Goal: Task Accomplishment & Management: Manage account settings

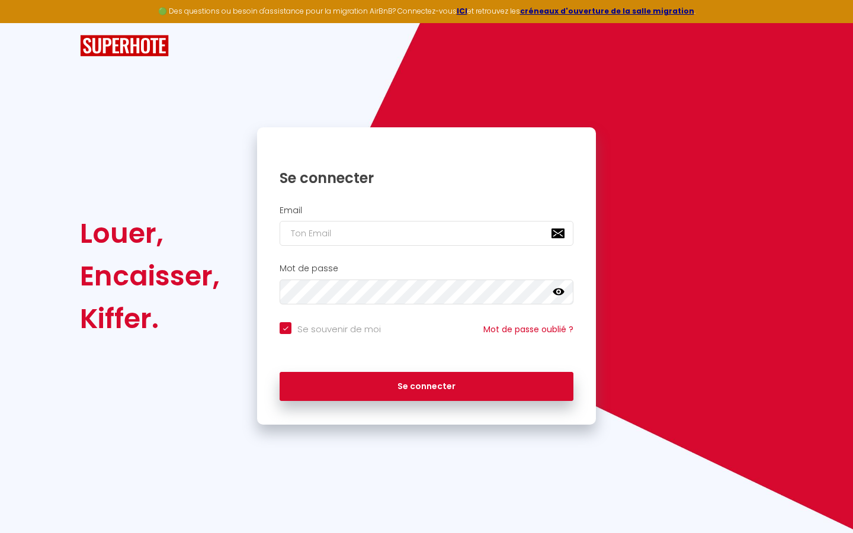
type input "s"
checkbox input "true"
type input "su"
checkbox input "true"
type input "sup"
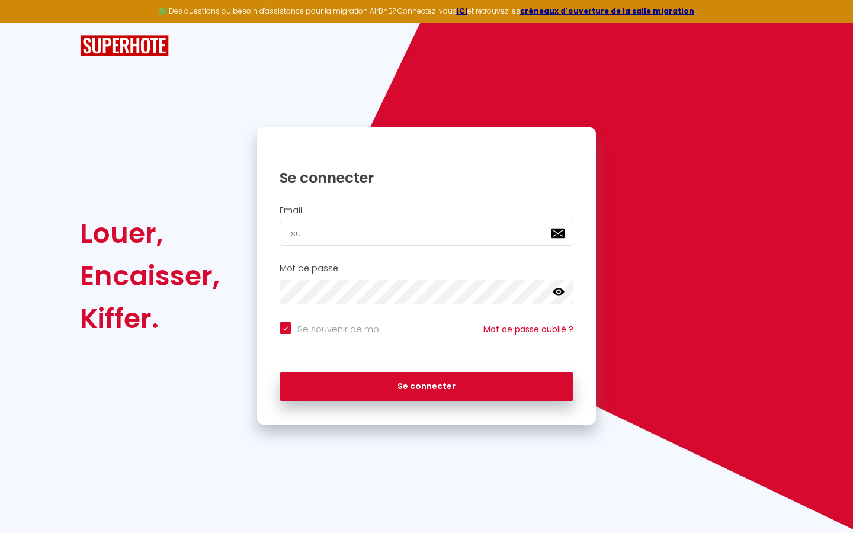
checkbox input "true"
type input "supe"
checkbox input "true"
type input "super"
checkbox input "true"
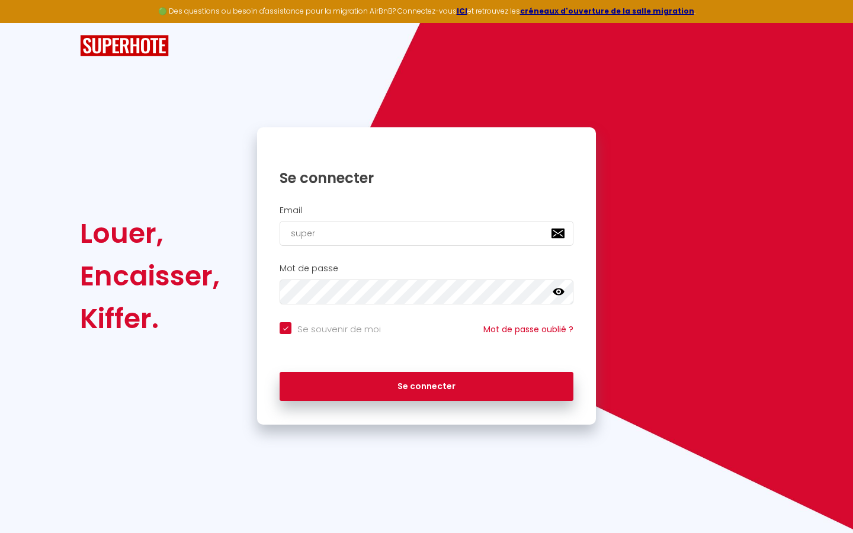
type input "superb"
checkbox input "true"
type input "superbo"
checkbox input "true"
type input "superbor"
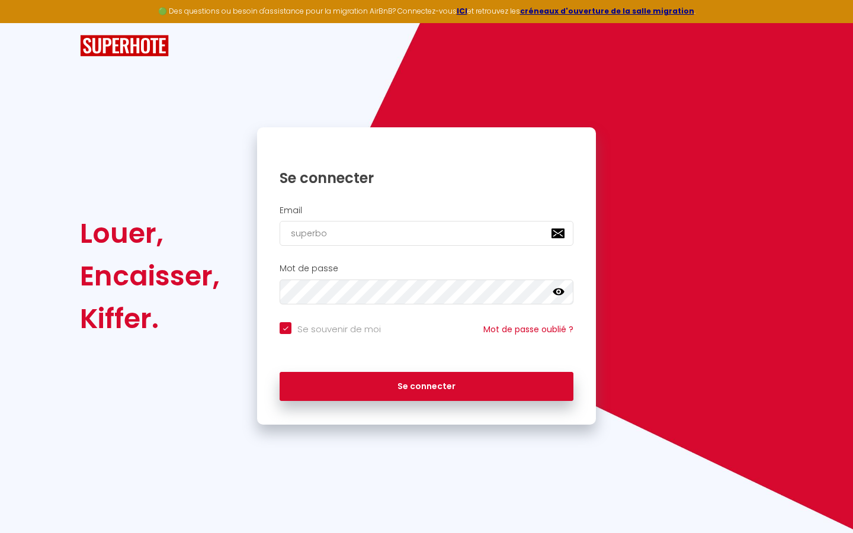
checkbox input "true"
type input "superbord"
checkbox input "true"
type input "superborde"
checkbox input "true"
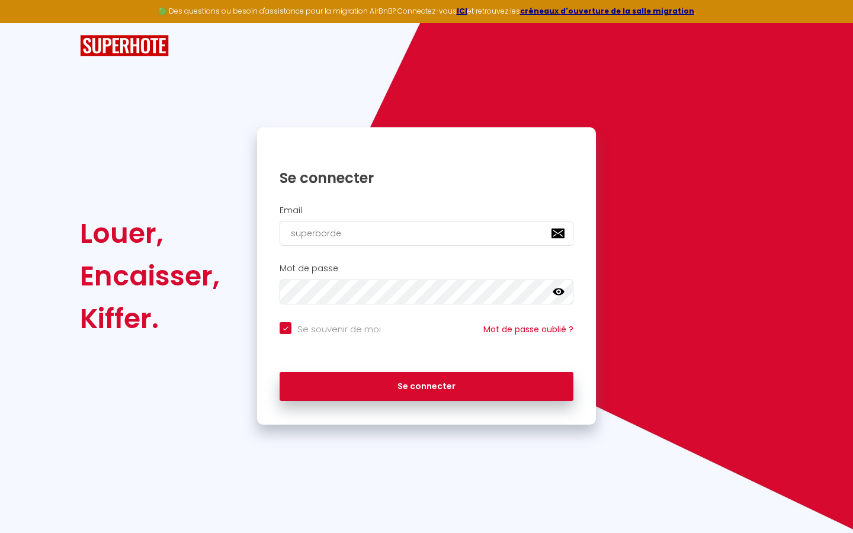
type input "superbordea"
checkbox input "true"
type input "superbordeau"
checkbox input "true"
type input "superbordeaux"
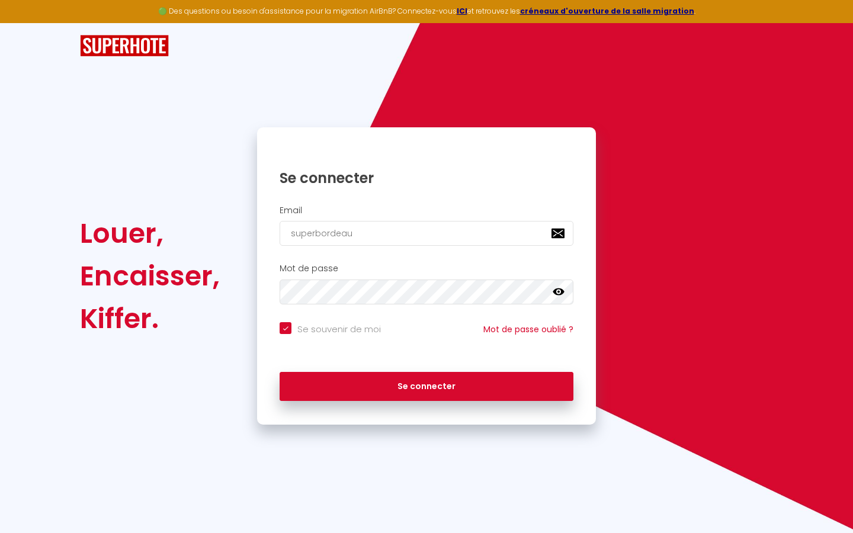
checkbox input "true"
type input "superbordeaux@"
checkbox input "true"
type input "superbordeaux@g"
checkbox input "true"
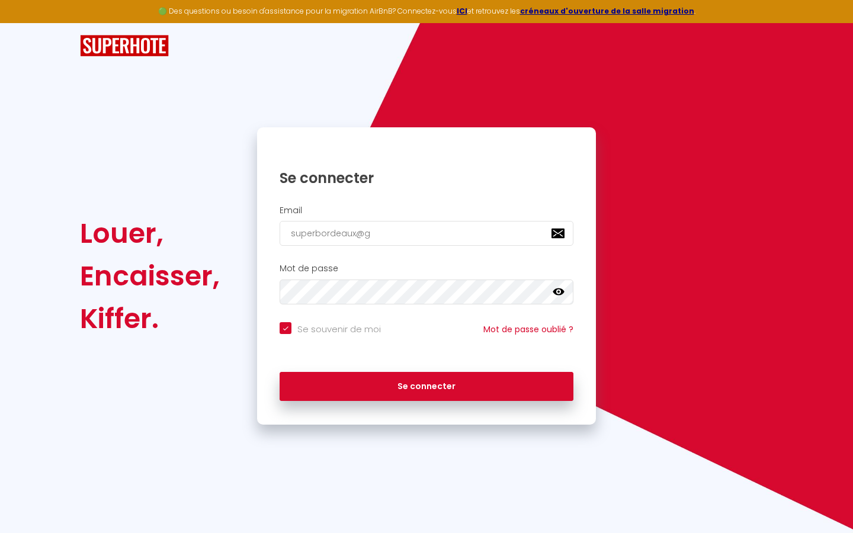
type input "superbordeaux@gm"
checkbox input "true"
type input "superbordeaux@gma"
checkbox input "true"
type input "superbordeaux@gmai"
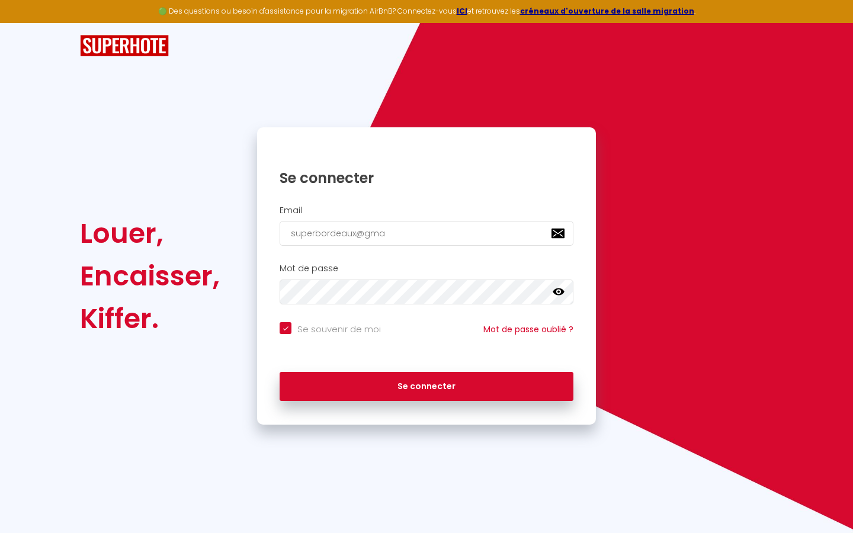
checkbox input "true"
type input "[EMAIL_ADDRESS]"
checkbox input "true"
type input "[EMAIL_ADDRESS]."
checkbox input "true"
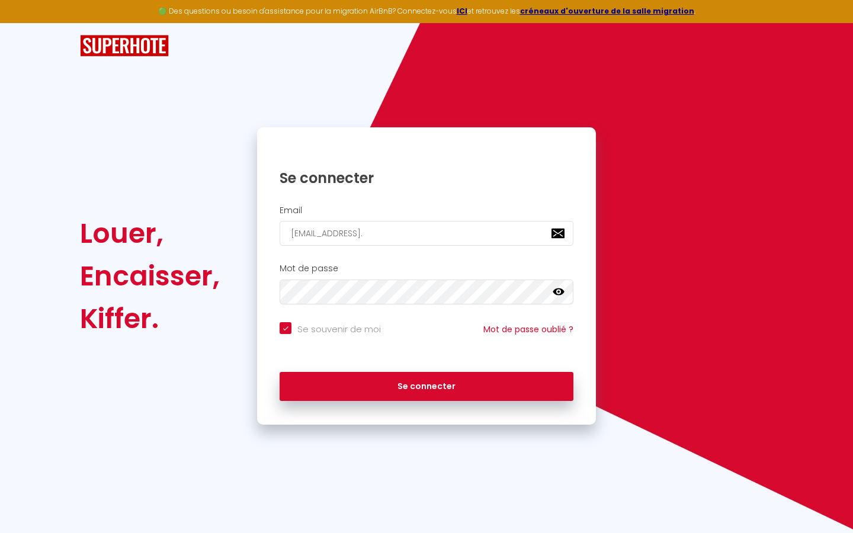
type input "superbordeaux@gmail.c"
checkbox input "true"
type input "[EMAIL_ADDRESS][DOMAIN_NAME]"
checkbox input "true"
type input "[EMAIL_ADDRESS][DOMAIN_NAME]"
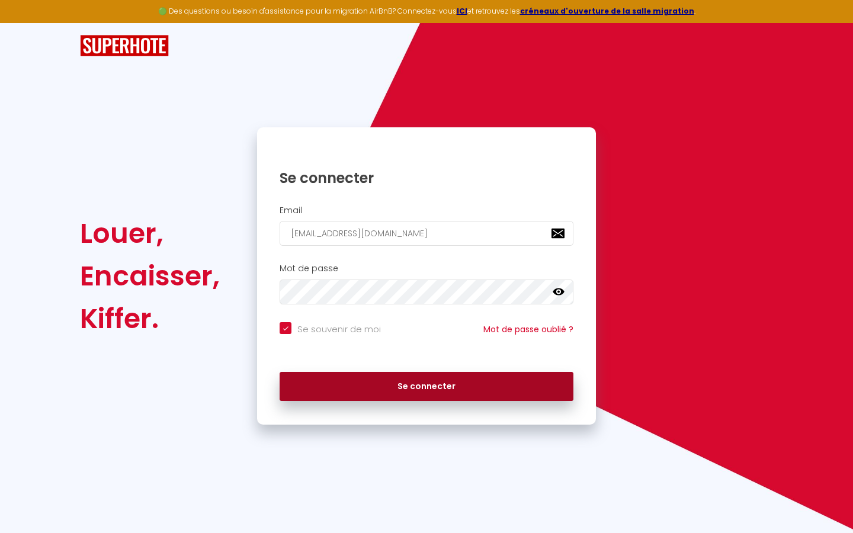
checkbox input "true"
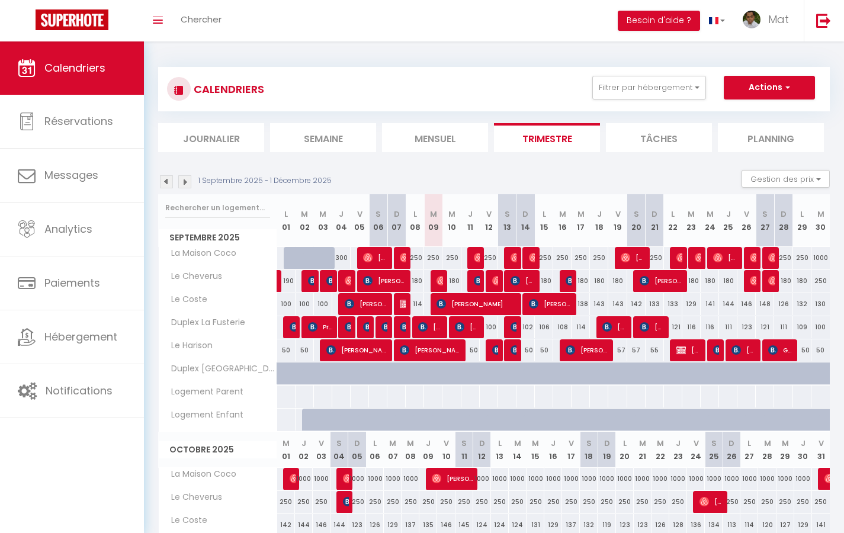
select select
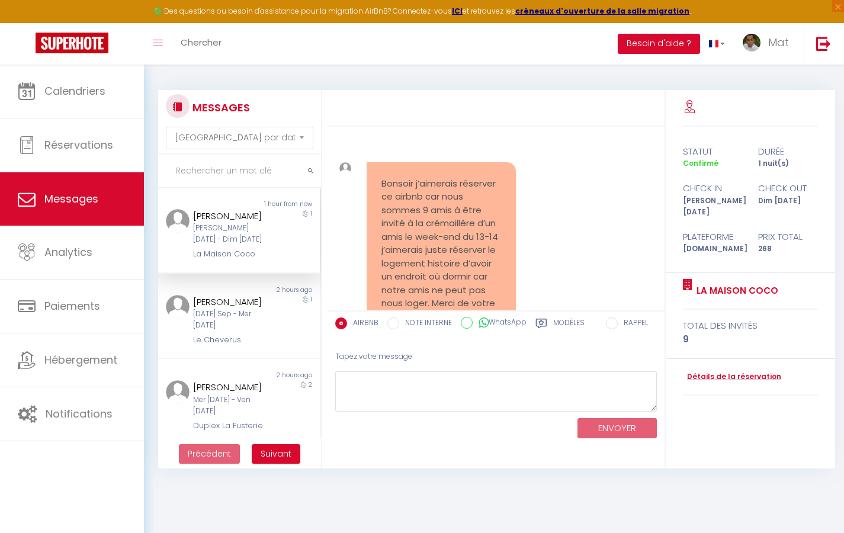
scroll to position [5553, 0]
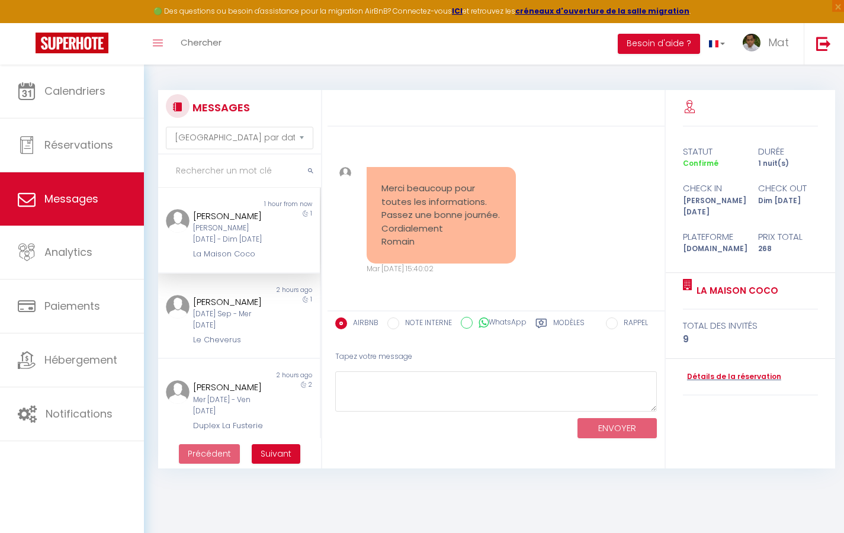
select select "2025"
select select "9"
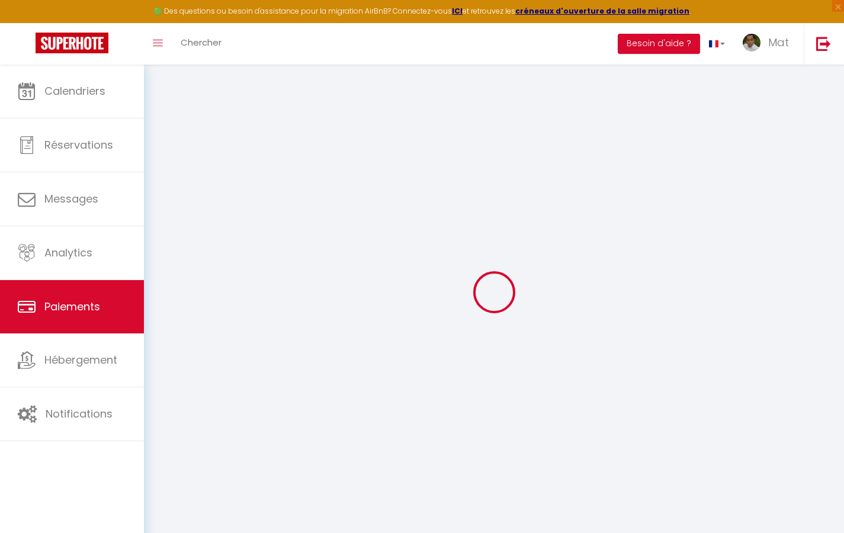
select select "2"
select select "0"
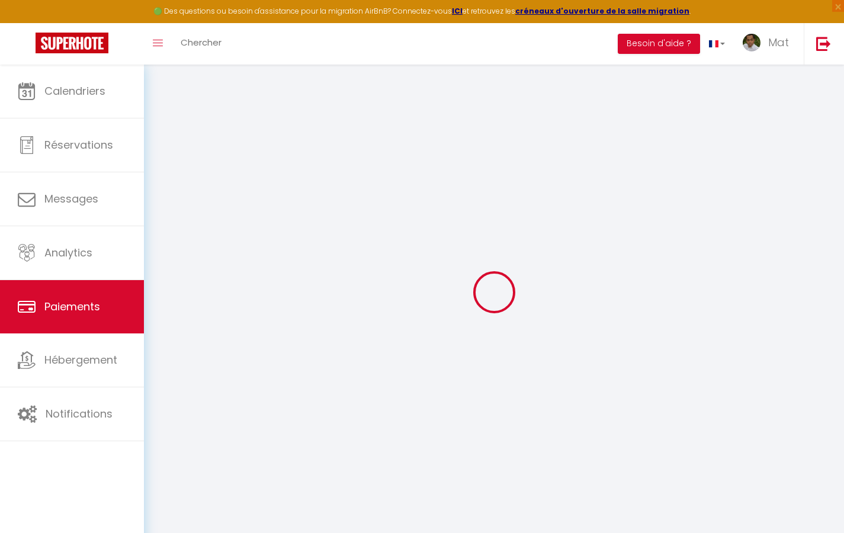
select select "0"
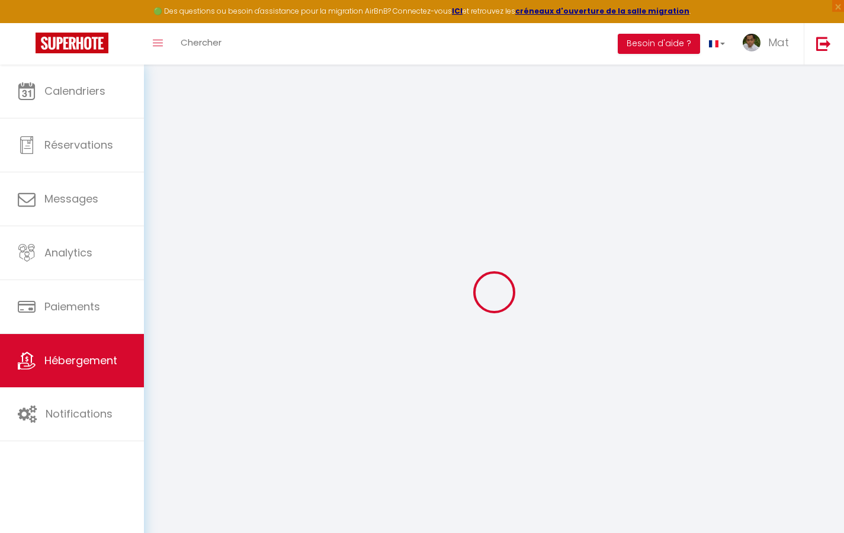
select select
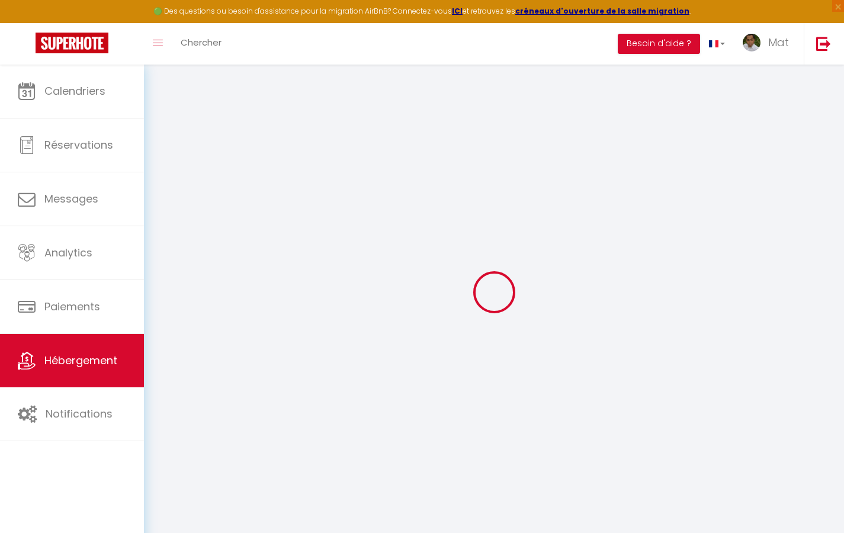
select select
checkbox input "false"
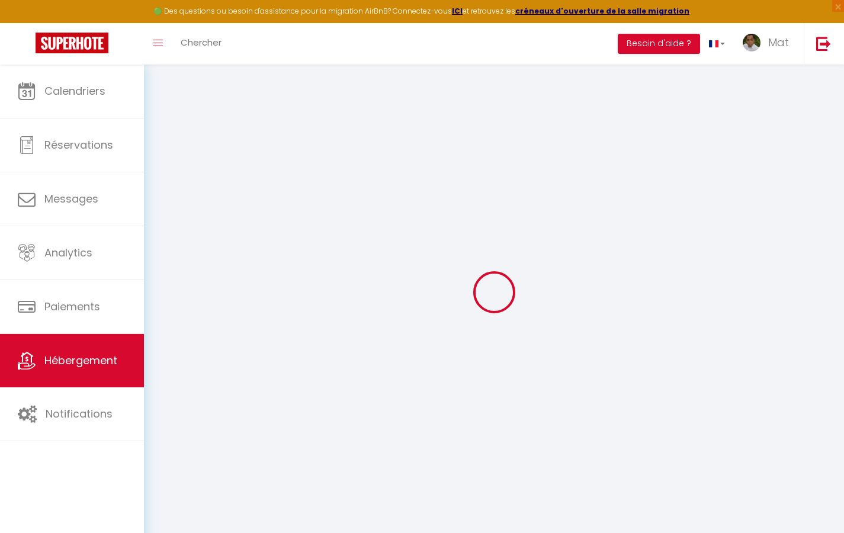
select select
type input "Duplex La Fusterie"
type input "IMMO"
type input "MRA"
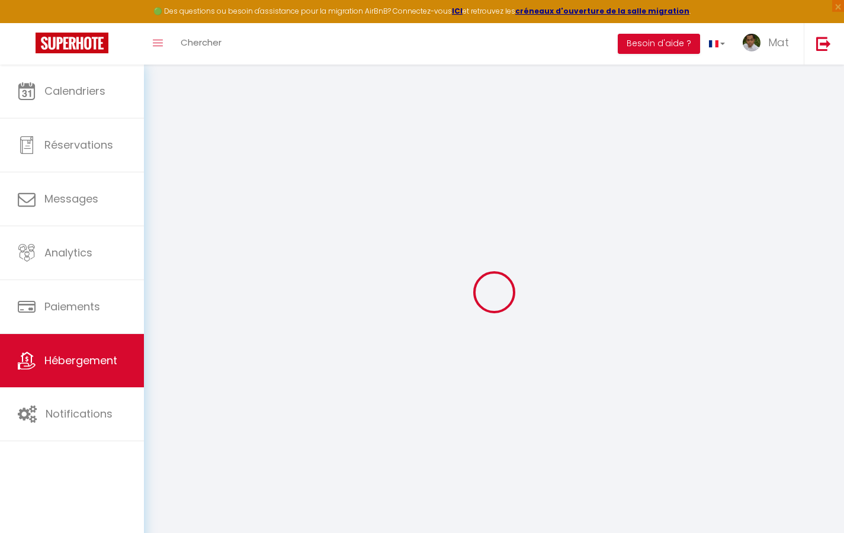
type input "[STREET_ADDRESS]"
type input "33800"
type input "[GEOGRAPHIC_DATA]"
select select "6"
type input "35"
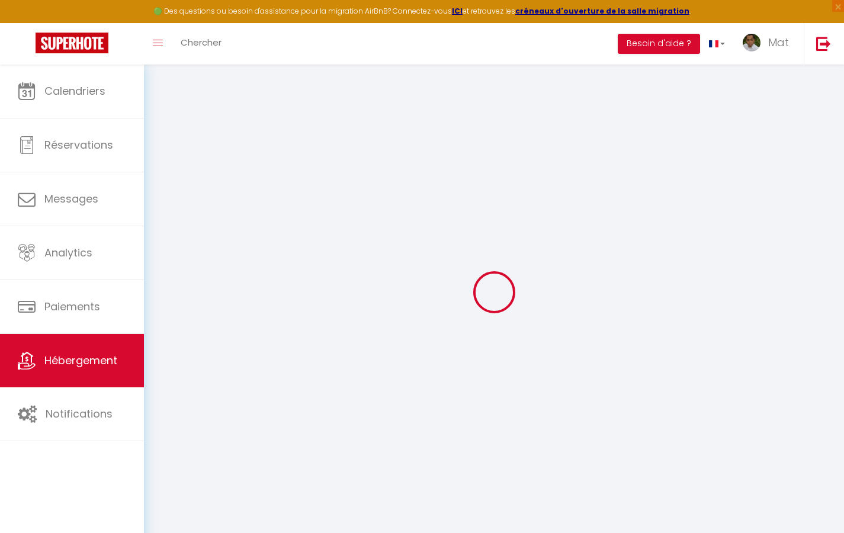
type input "20"
type input "30"
type input "1.65"
type input "200"
select select
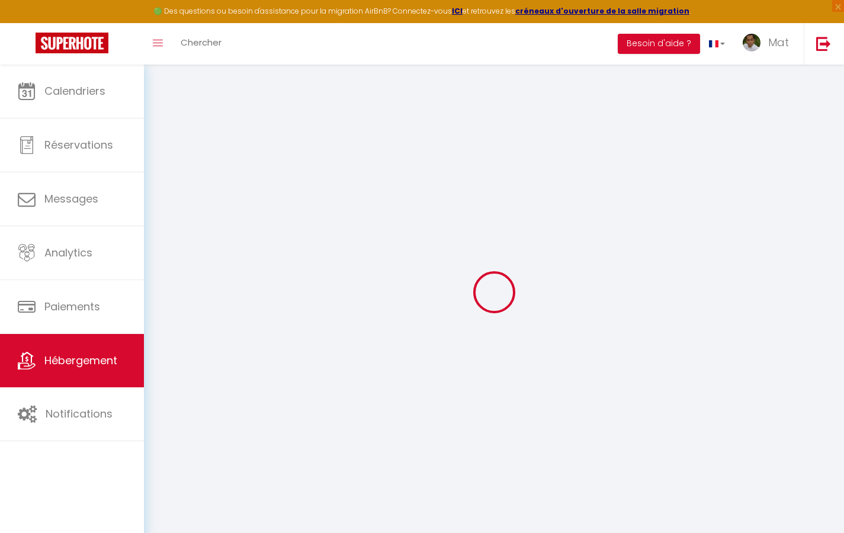
select select
type input "[STREET_ADDRESS]"
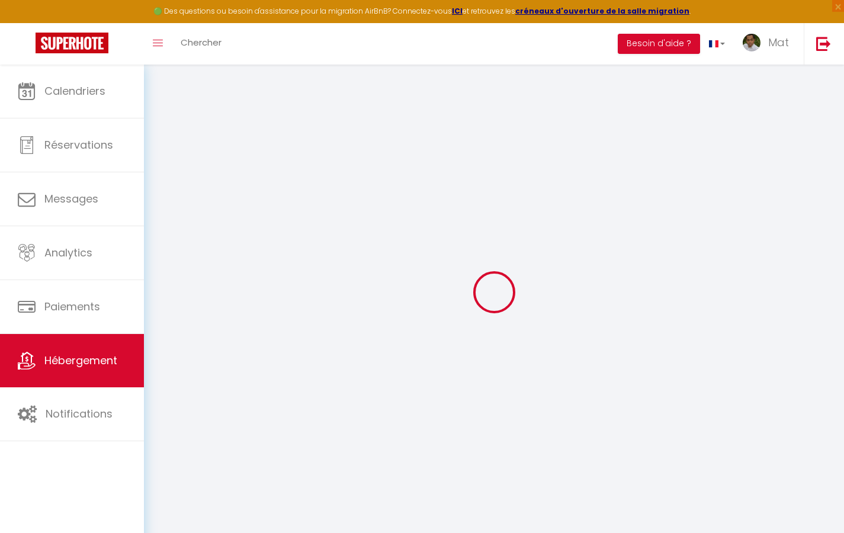
type input "33800"
type input "[GEOGRAPHIC_DATA]"
type input "[EMAIL_ADDRESS][DOMAIN_NAME]"
select select "742"
checkbox input "true"
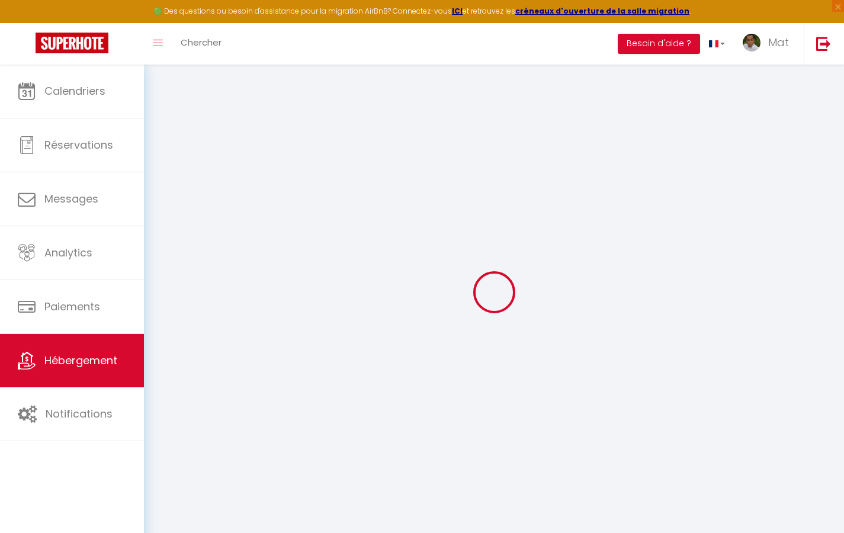
checkbox input "true"
checkbox input "false"
type input "10"
type input "50"
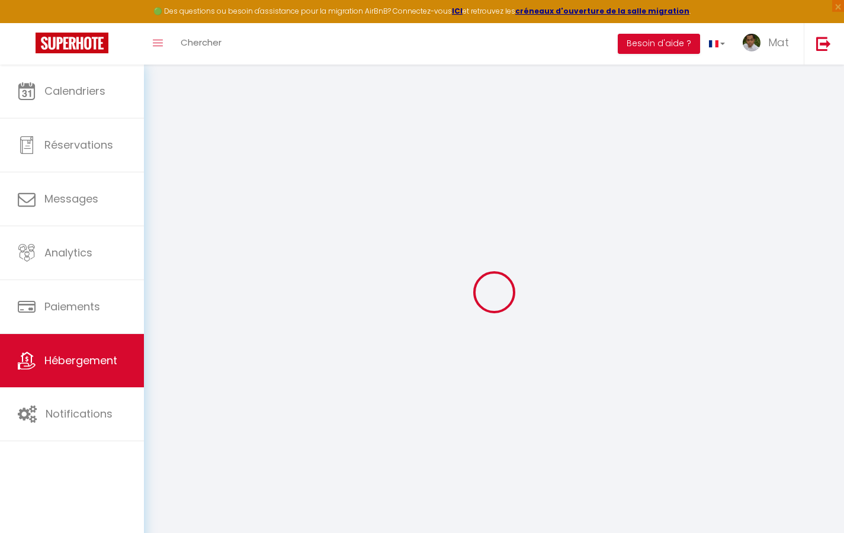
type input "0"
select select
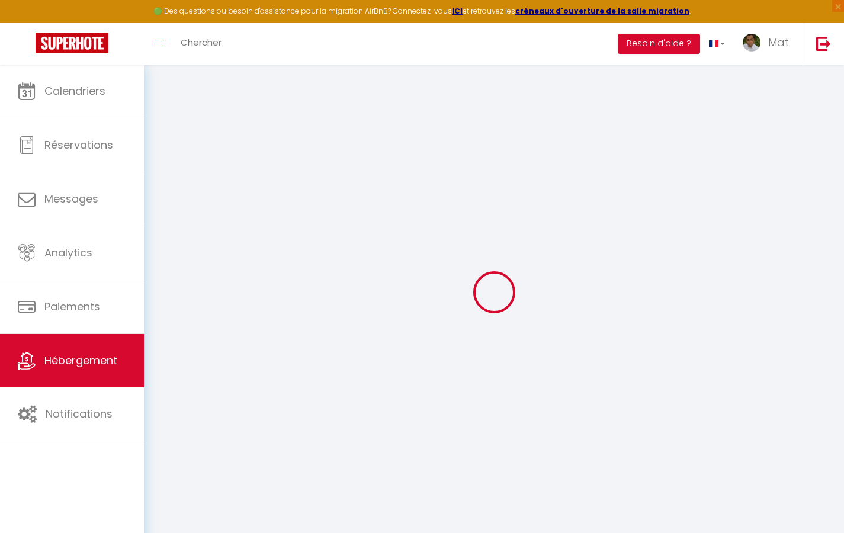
select select
checkbox input "true"
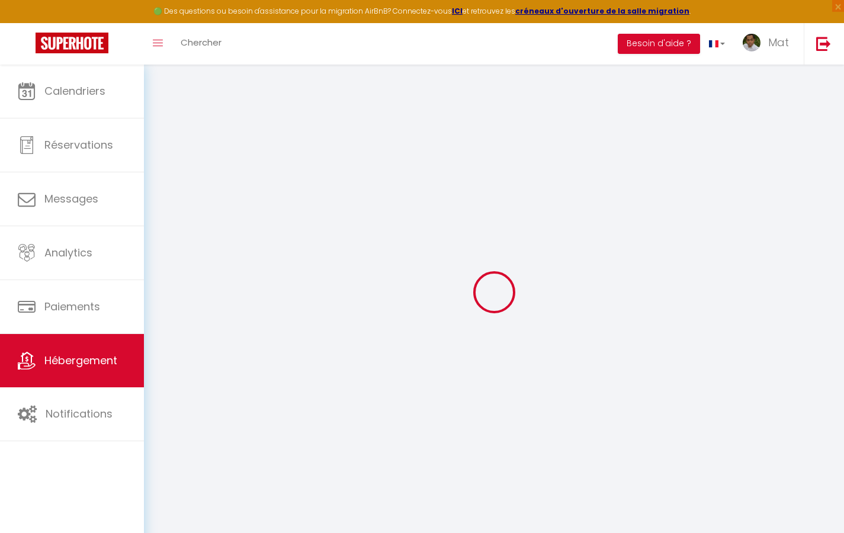
checkbox input "true"
checkbox input "false"
select select
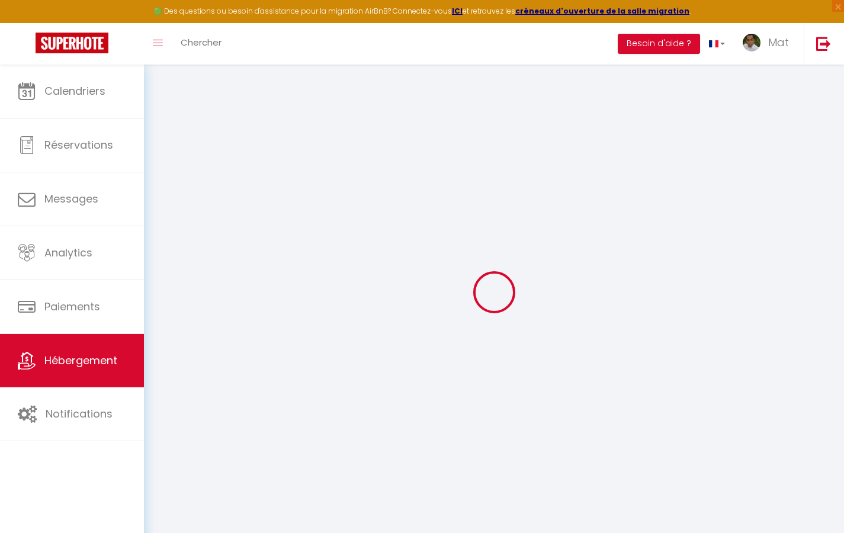
select select
checkbox input "true"
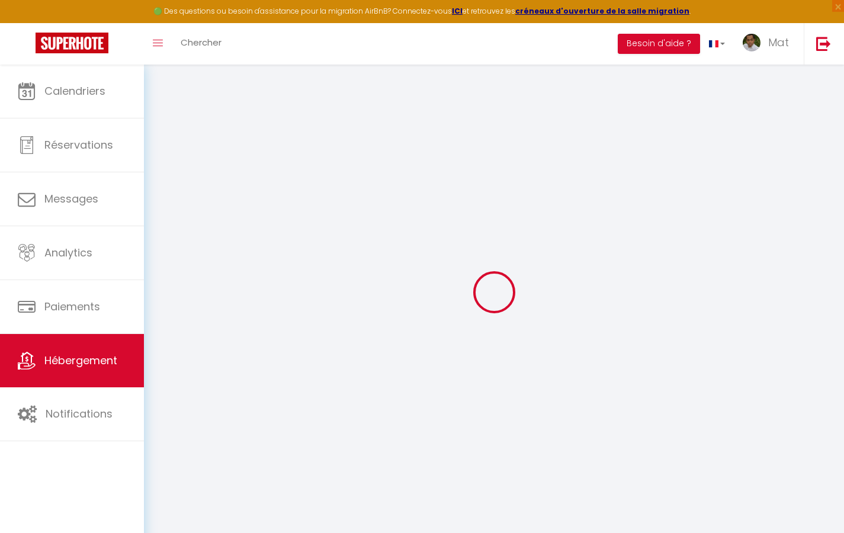
checkbox input "false"
checkbox input "true"
checkbox input "false"
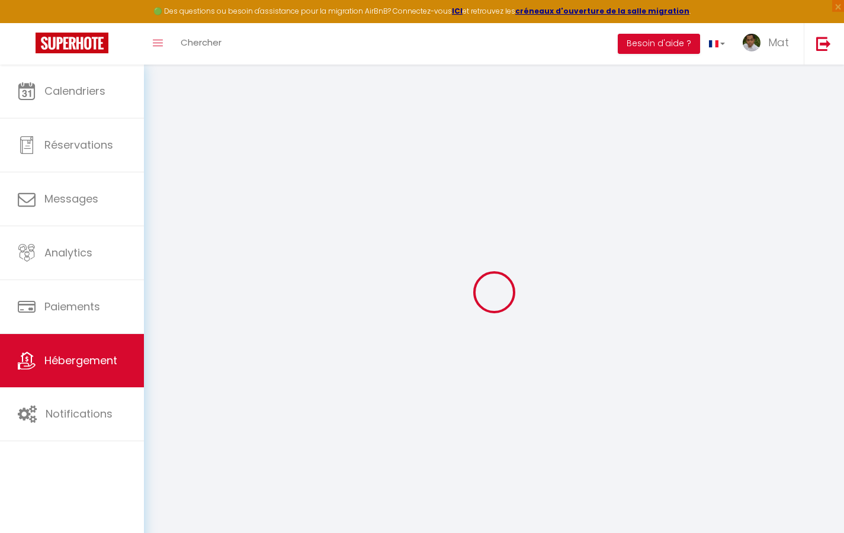
checkbox input "true"
checkbox input "false"
checkbox input "true"
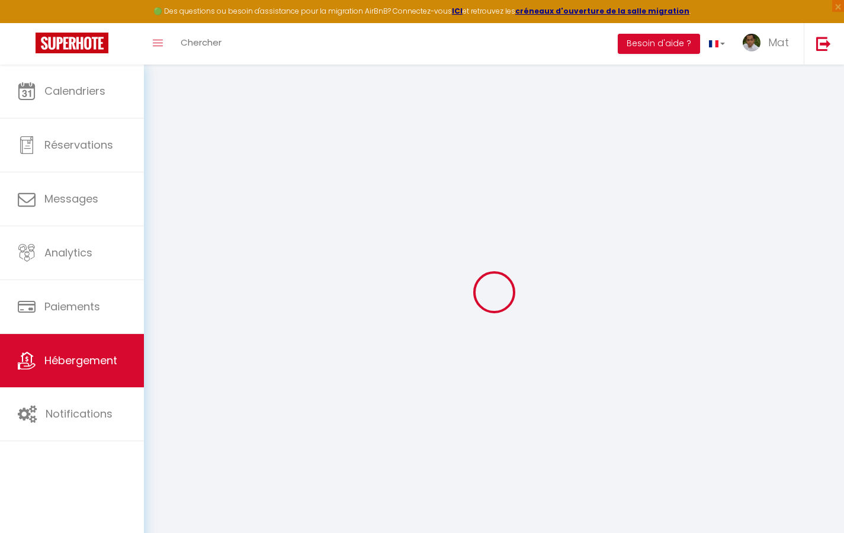
checkbox input "true"
checkbox input "false"
